Goal: Task Accomplishment & Management: Manage account settings

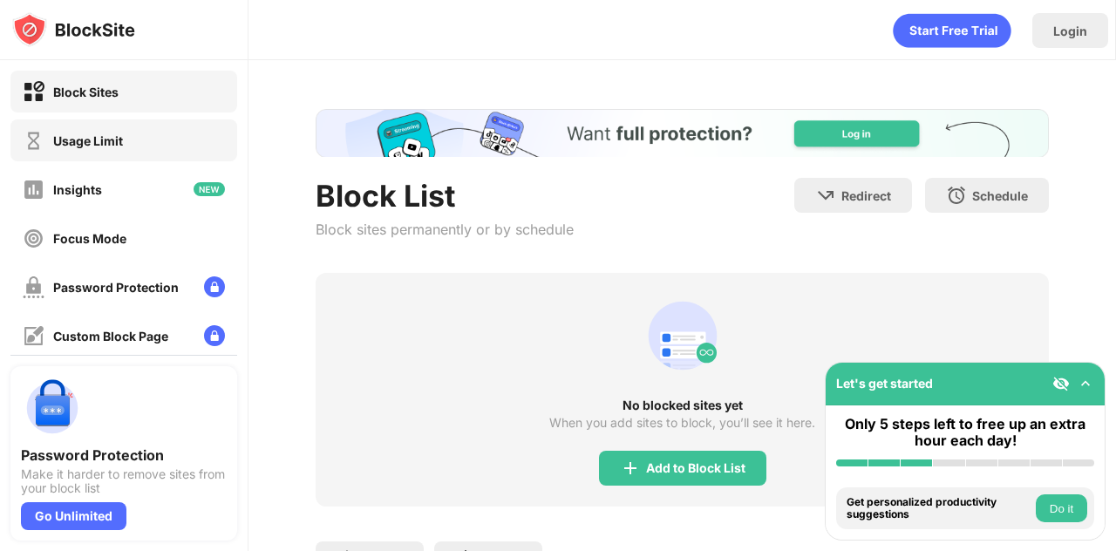
click at [66, 132] on div "Usage Limit" at bounding box center [73, 141] width 100 height 22
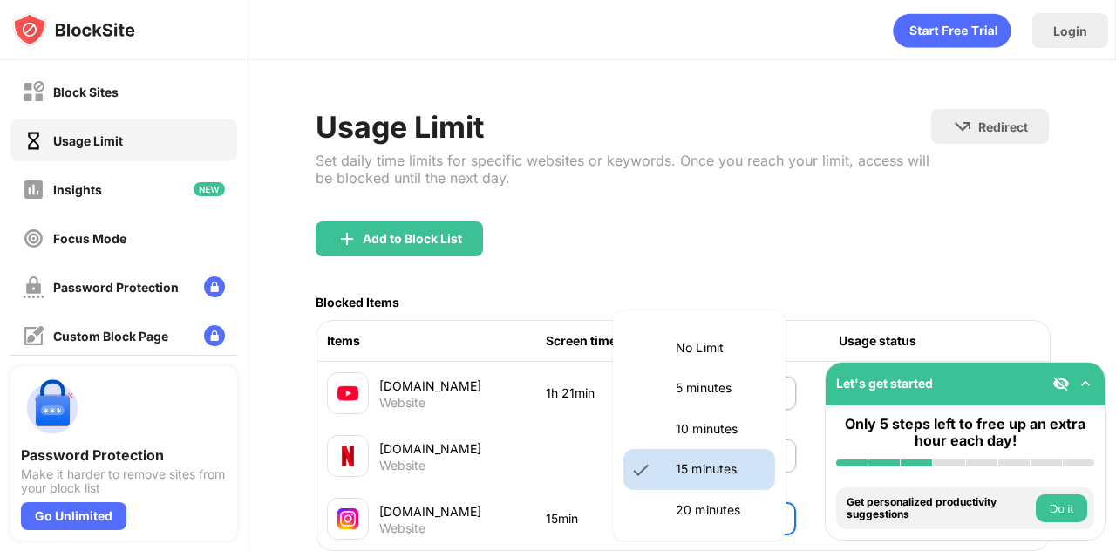
click at [753, 512] on body "Block Sites Usage Limit Insights Focus Mode Password Protection Custom Block Pa…" at bounding box center [558, 275] width 1116 height 551
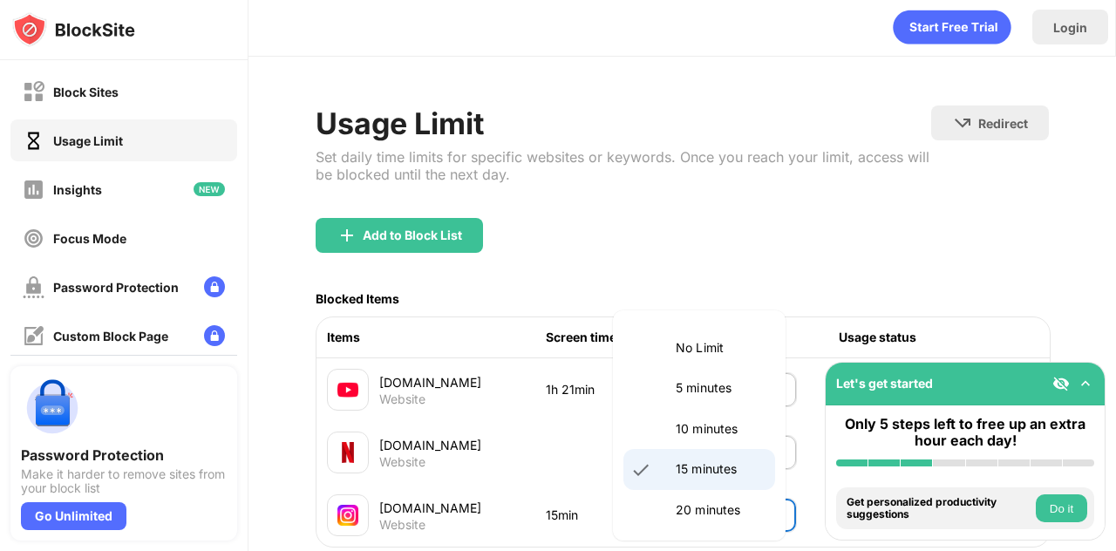
scroll to position [64, 0]
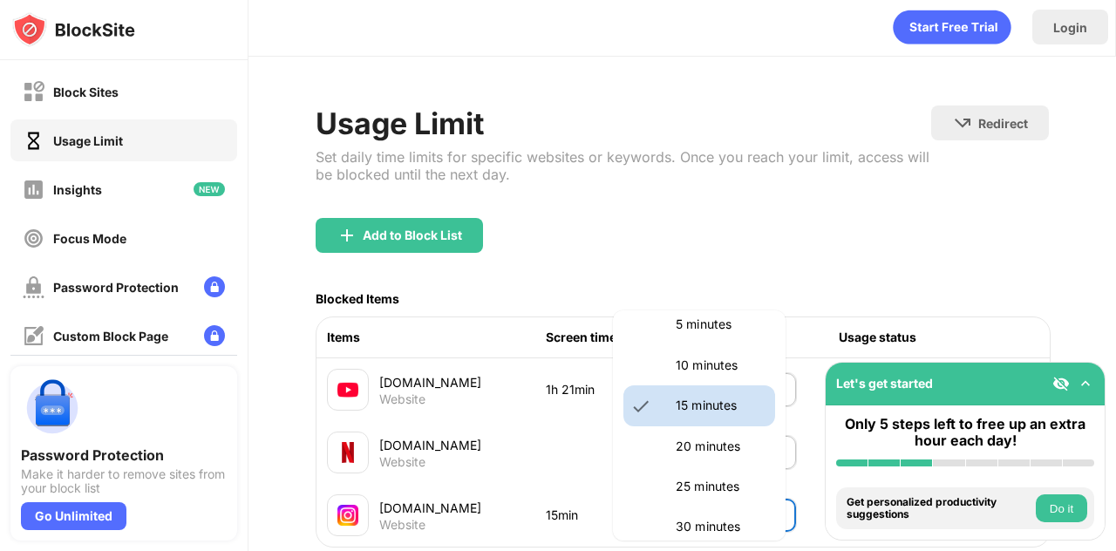
drag, startPoint x: 734, startPoint y: 483, endPoint x: 685, endPoint y: 527, distance: 65.5
click at [685, 527] on p "30 minutes" at bounding box center [720, 526] width 89 height 19
type input "**"
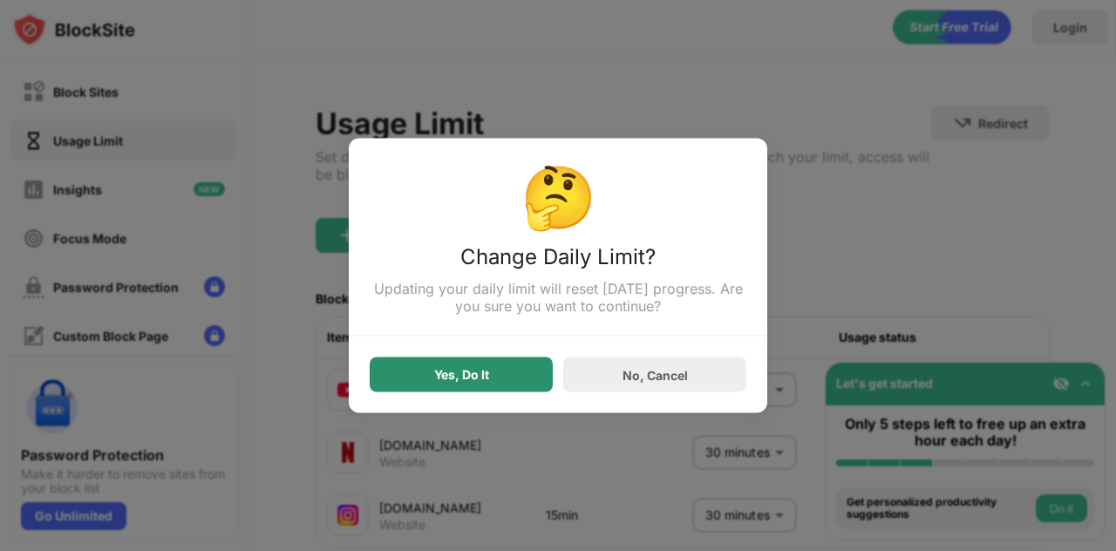
click at [437, 369] on div "Yes, Do It" at bounding box center [461, 375] width 183 height 35
